Goal: Check status: Check status

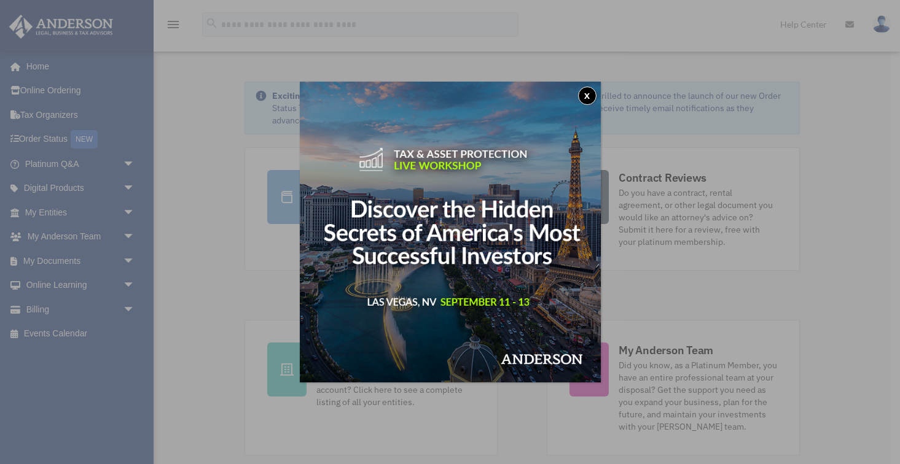
click at [582, 97] on button "x" at bounding box center [587, 96] width 18 height 18
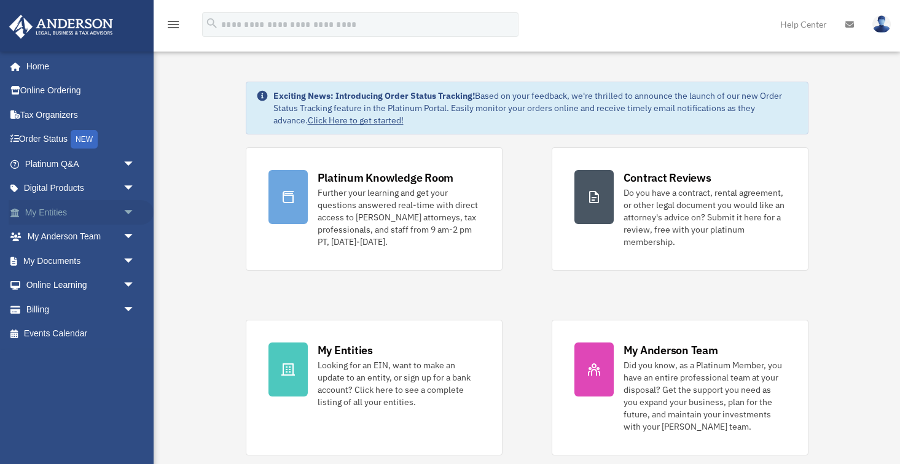
click at [126, 213] on span "arrow_drop_down" at bounding box center [135, 212] width 25 height 25
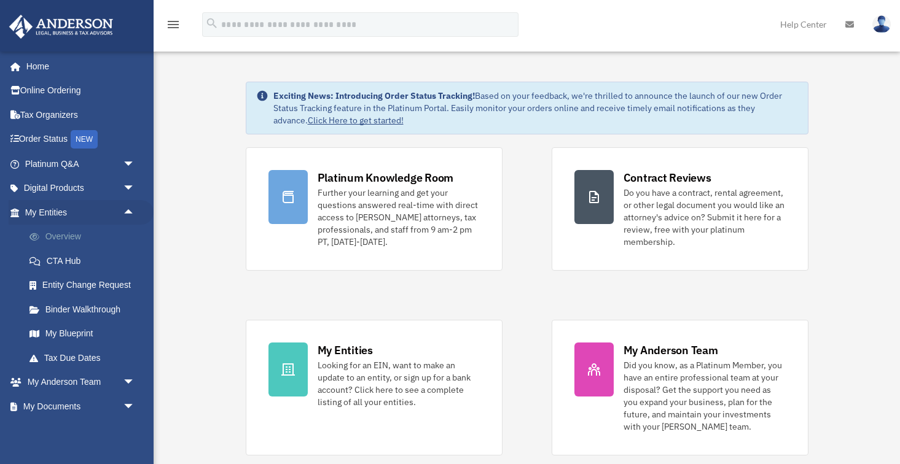
click at [73, 236] on link "Overview" at bounding box center [85, 237] width 136 height 25
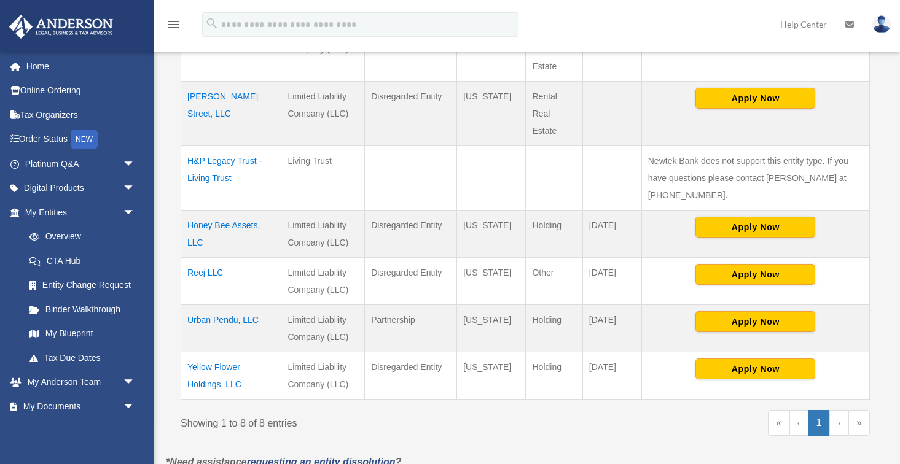
scroll to position [491, 0]
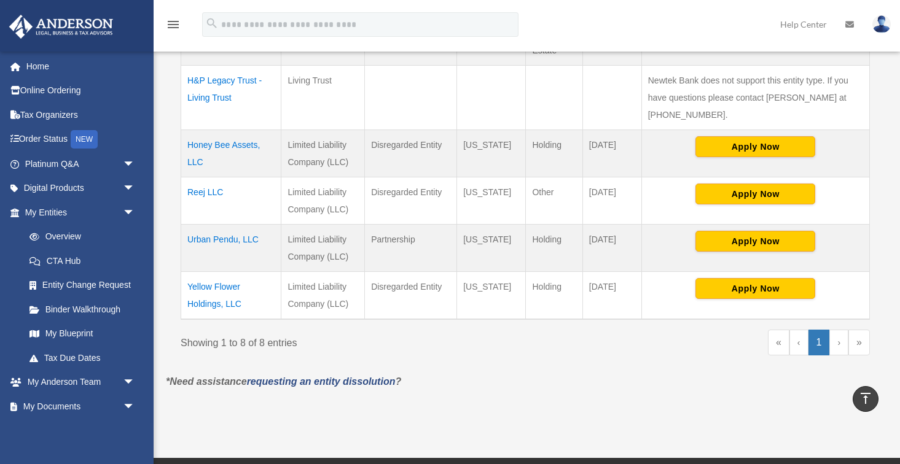
click at [203, 177] on td "Reej LLC" at bounding box center [231, 200] width 100 height 47
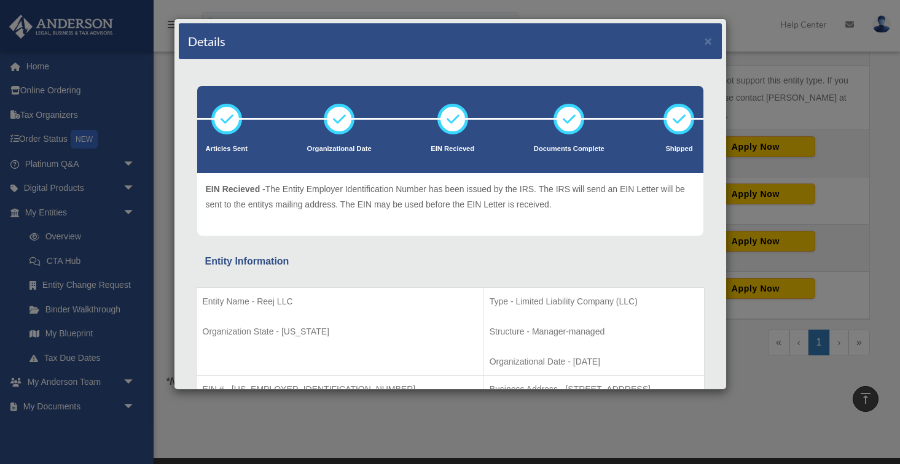
scroll to position [0, 0]
click at [708, 42] on button "×" at bounding box center [708, 40] width 8 height 13
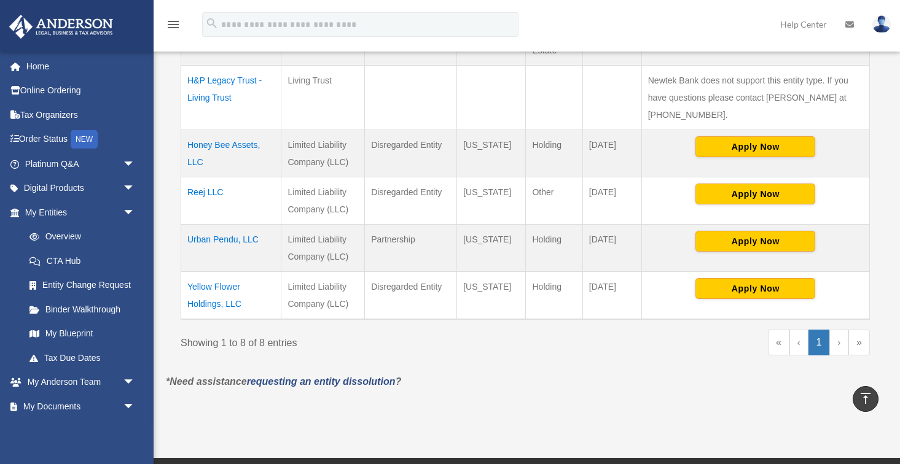
click at [200, 177] on td "Reej LLC" at bounding box center [231, 200] width 100 height 47
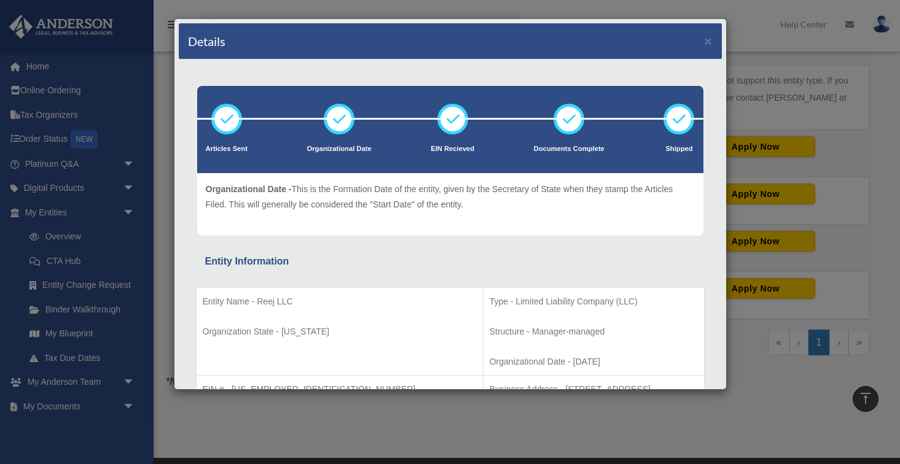
click at [332, 136] on icon at bounding box center [339, 119] width 37 height 37
click at [448, 117] on icon at bounding box center [452, 119] width 37 height 37
click at [459, 200] on p "EIN Recieved - The Entity Employer Identification Number has been issued by the…" at bounding box center [450, 197] width 489 height 30
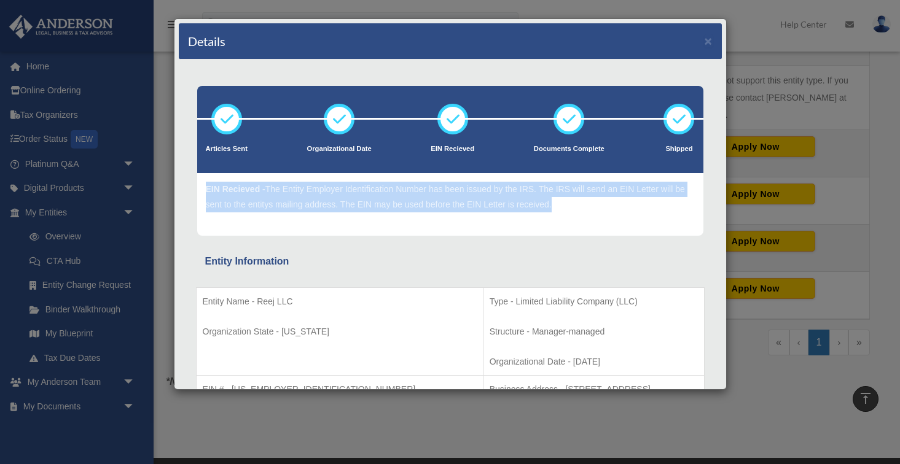
click at [459, 200] on p "EIN Recieved - The Entity Employer Identification Number has been issued by the…" at bounding box center [450, 197] width 489 height 30
click at [459, 197] on p "EIN Recieved - The Entity Employer Identification Number has been issued by the…" at bounding box center [450, 197] width 489 height 30
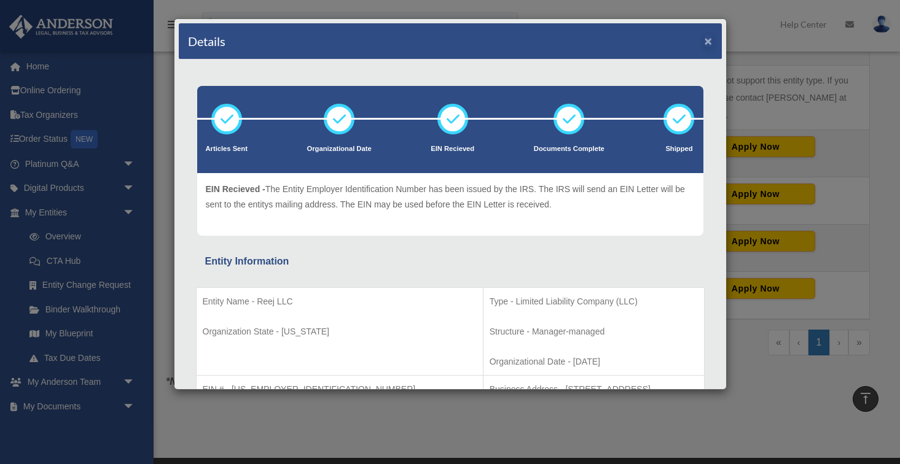
click at [705, 41] on button "×" at bounding box center [708, 40] width 8 height 13
